Goal: Find specific page/section: Find specific page/section

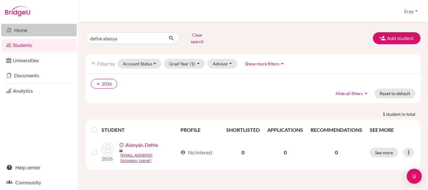
click at [48, 30] on link "Home" at bounding box center [38, 30] width 75 height 13
click at [39, 30] on link "Home" at bounding box center [38, 30] width 75 height 13
